Goal: Browse casually: Explore the website without a specific task or goal

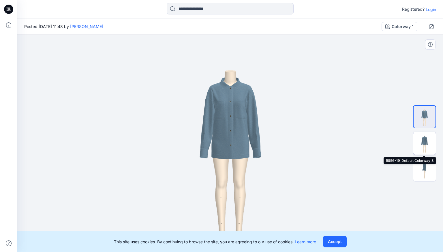
click at [420, 139] on img at bounding box center [424, 143] width 23 height 23
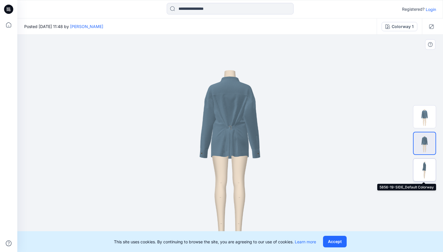
click at [424, 164] on img at bounding box center [424, 169] width 23 height 23
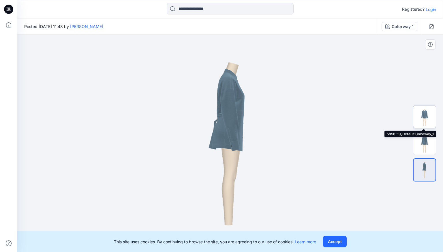
drag, startPoint x: 425, startPoint y: 116, endPoint x: 413, endPoint y: 115, distance: 11.3
click at [424, 115] on img at bounding box center [424, 116] width 23 height 23
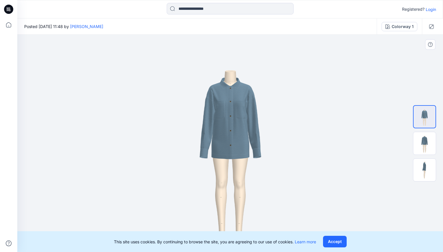
click at [226, 87] on img at bounding box center [230, 143] width 217 height 217
click at [239, 88] on img at bounding box center [230, 143] width 217 height 217
click at [236, 88] on img at bounding box center [230, 143] width 217 height 217
drag, startPoint x: 334, startPoint y: 241, endPoint x: 307, endPoint y: 210, distance: 41.4
click at [334, 241] on button "Accept" at bounding box center [335, 241] width 24 height 12
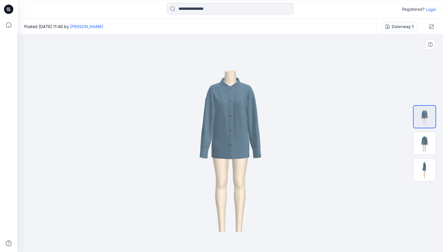
click at [226, 85] on img at bounding box center [230, 143] width 217 height 217
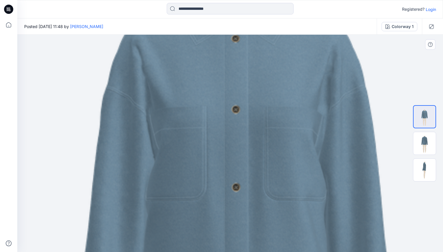
drag, startPoint x: 244, startPoint y: 63, endPoint x: 249, endPoint y: 251, distance: 188.5
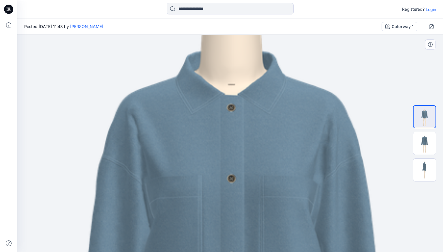
drag, startPoint x: 235, startPoint y: 67, endPoint x: 231, endPoint y: 136, distance: 69.1
